Goal: Information Seeking & Learning: Learn about a topic

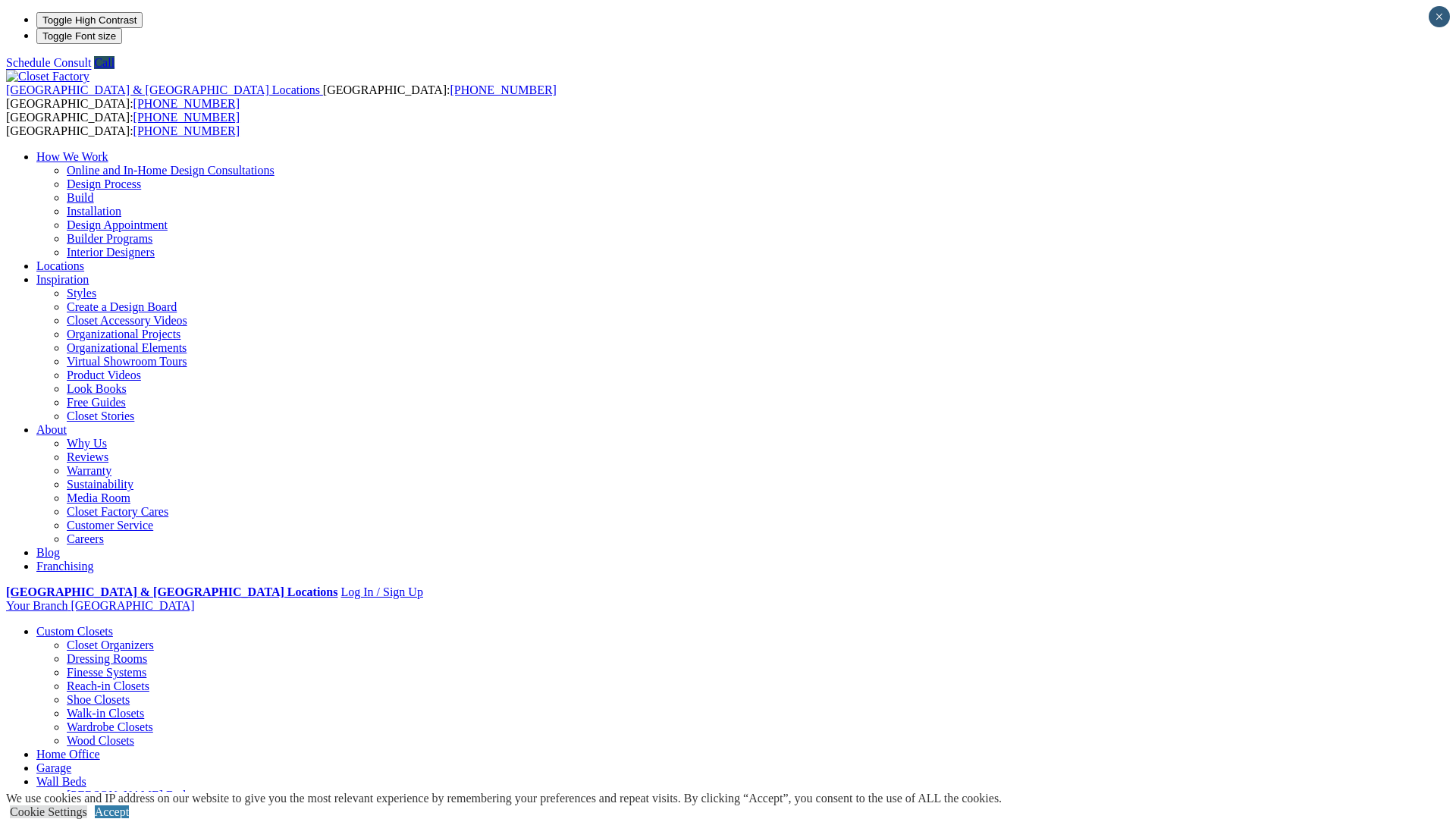
click at [191, 788] on link "[PERSON_NAME] Beds" at bounding box center [128, 794] width 124 height 13
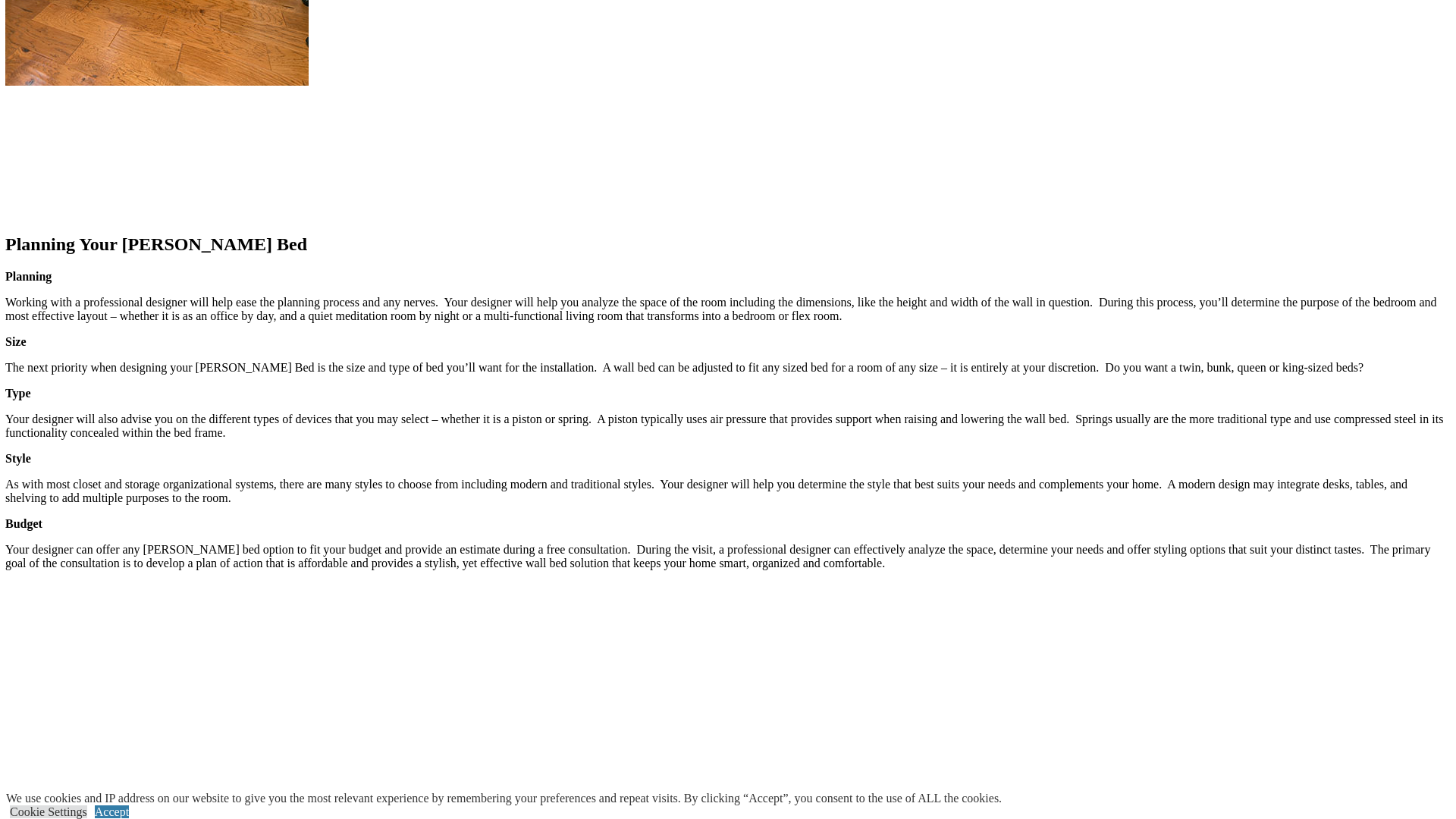
scroll to position [1769, 0]
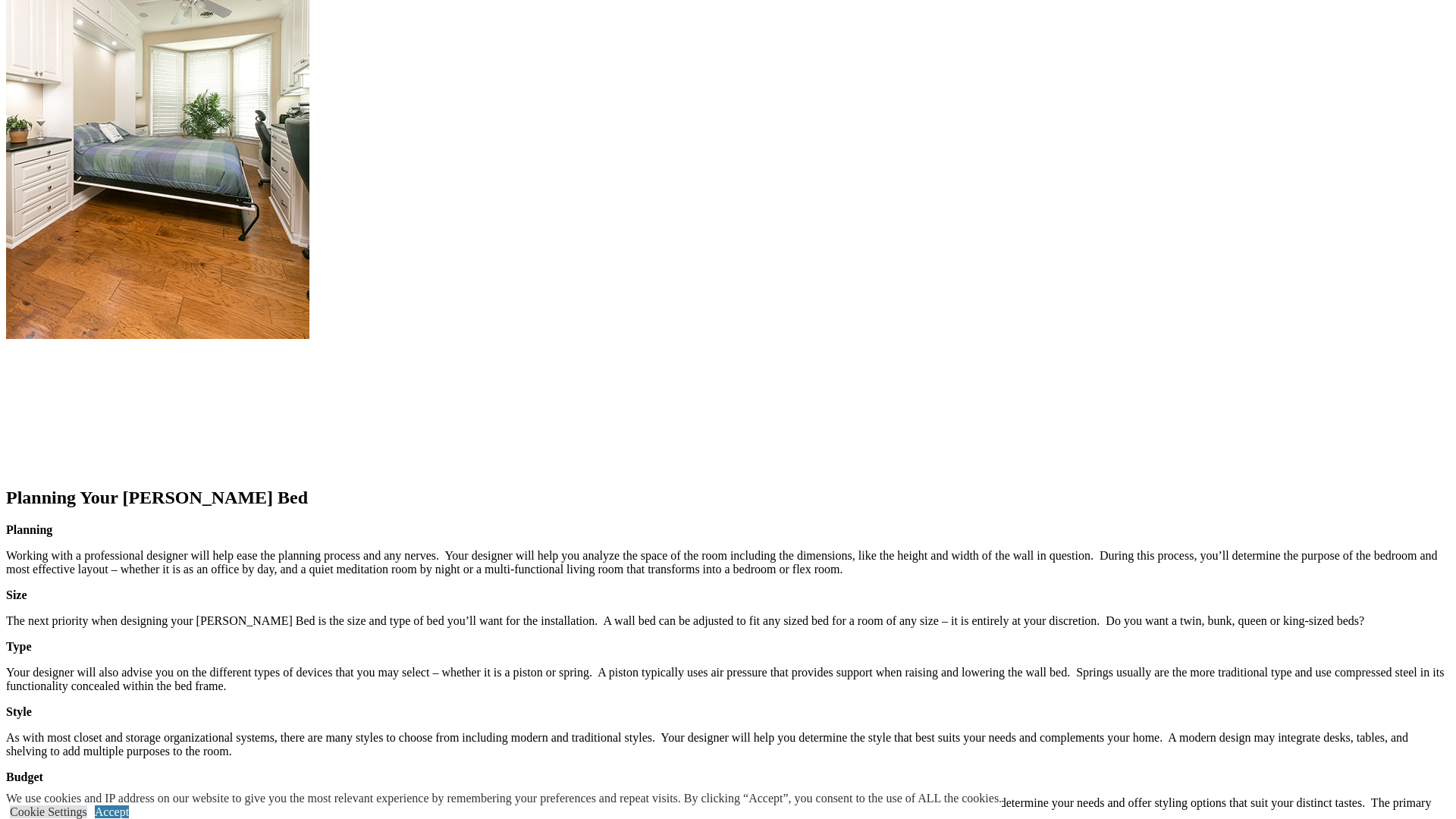
scroll to position [1570, 0]
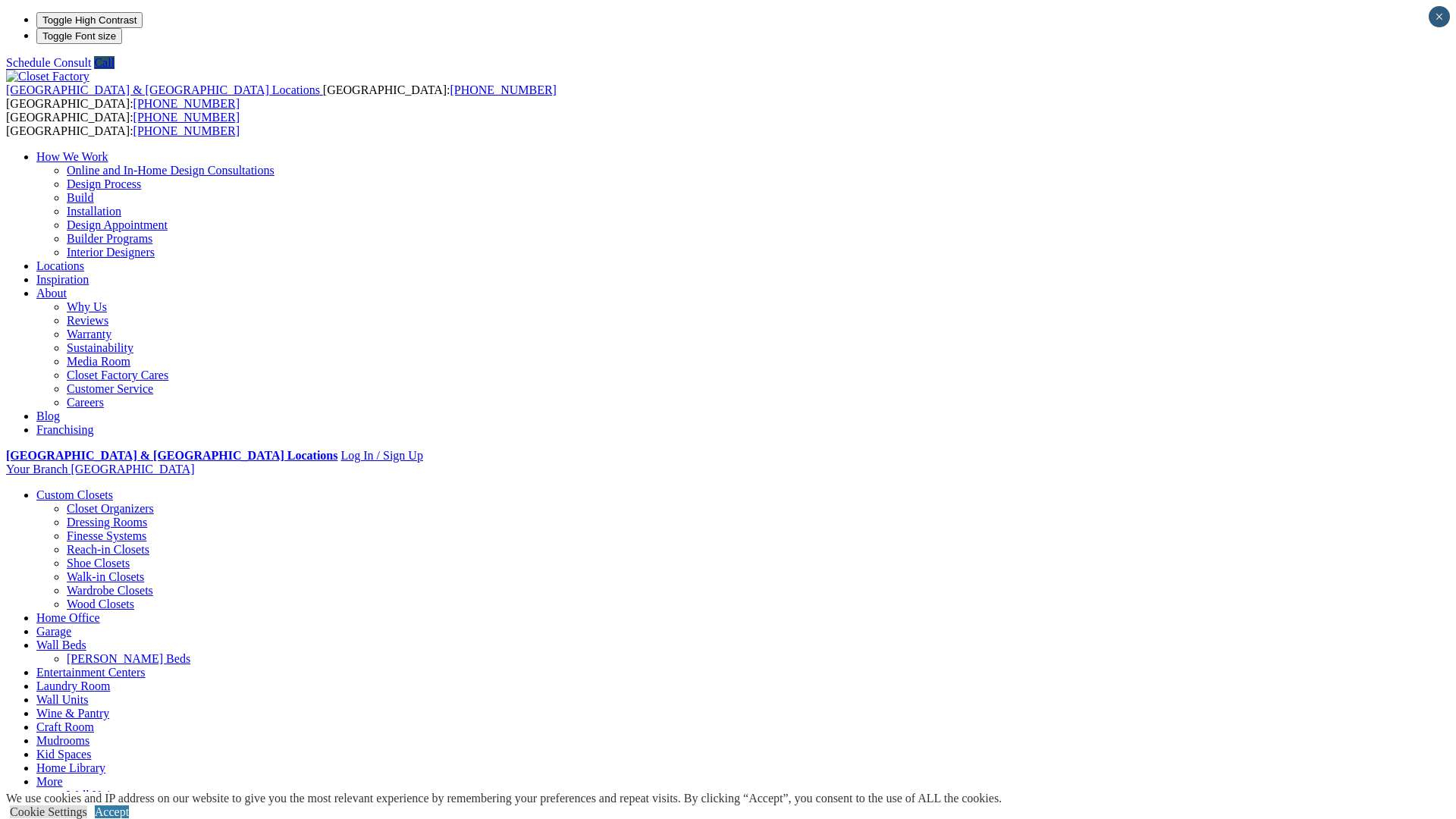
scroll to position [0, 0]
click at [109, 693] on link "Wine & Pantry" at bounding box center [72, 699] width 73 height 13
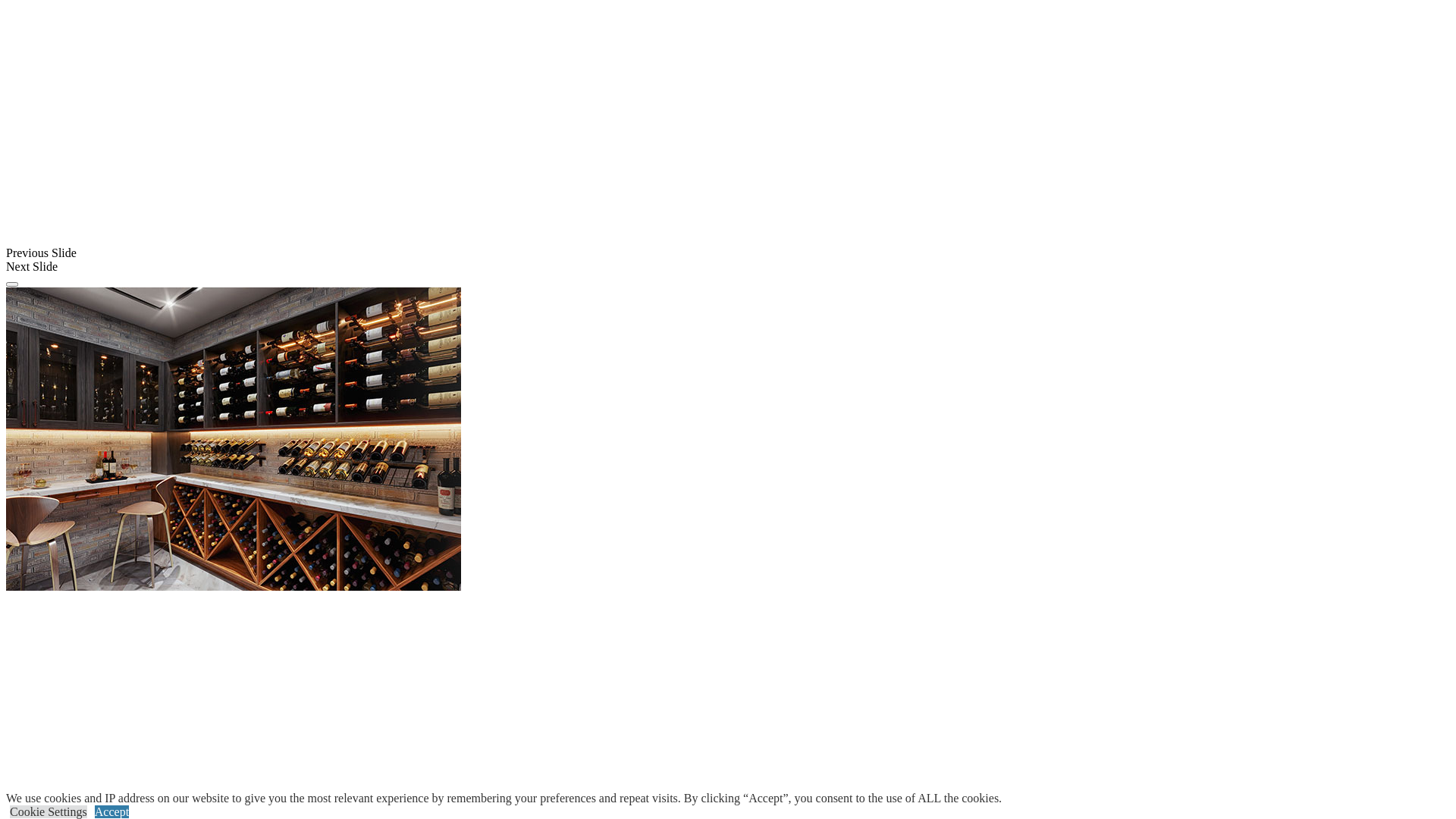
scroll to position [1138, 0]
